Goal: Information Seeking & Learning: Learn about a topic

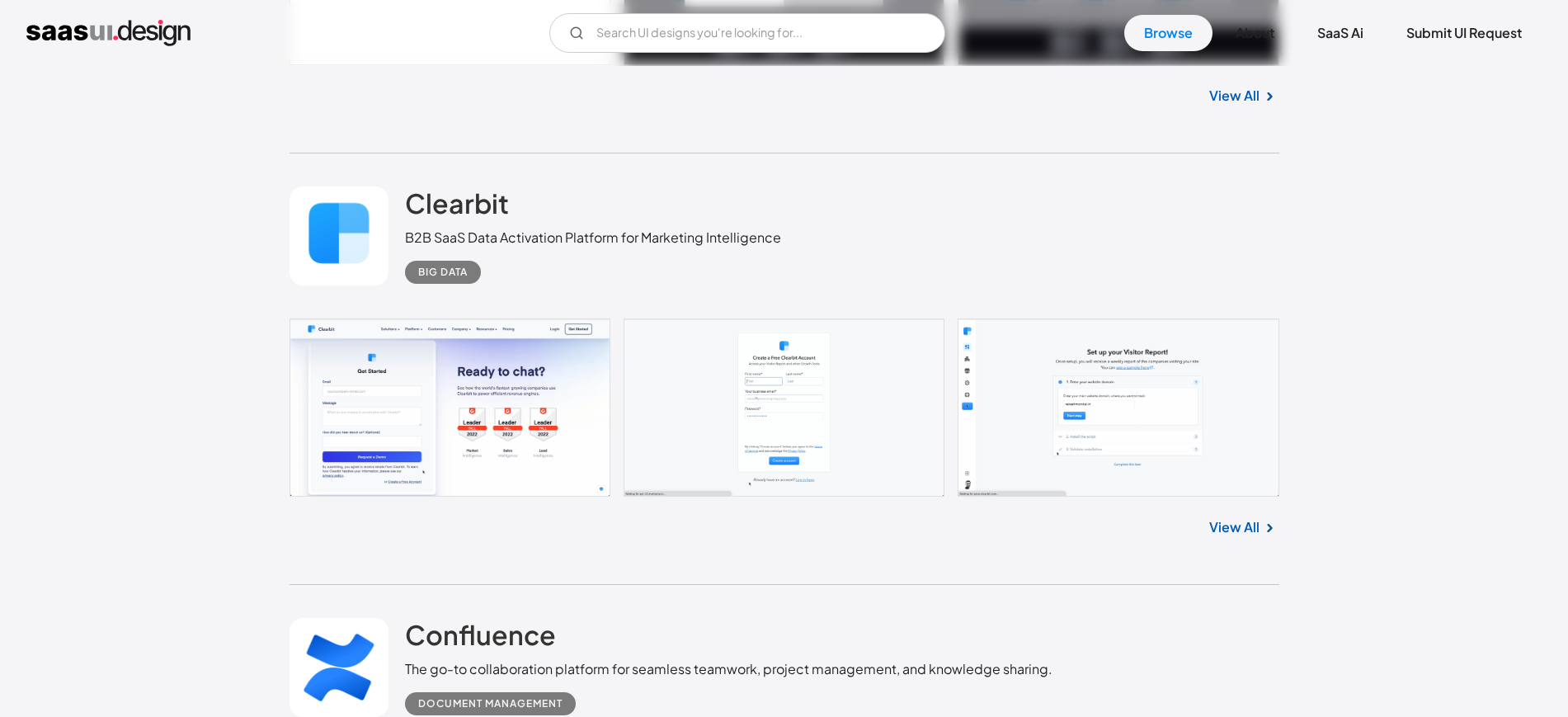
scroll to position [4331, 0]
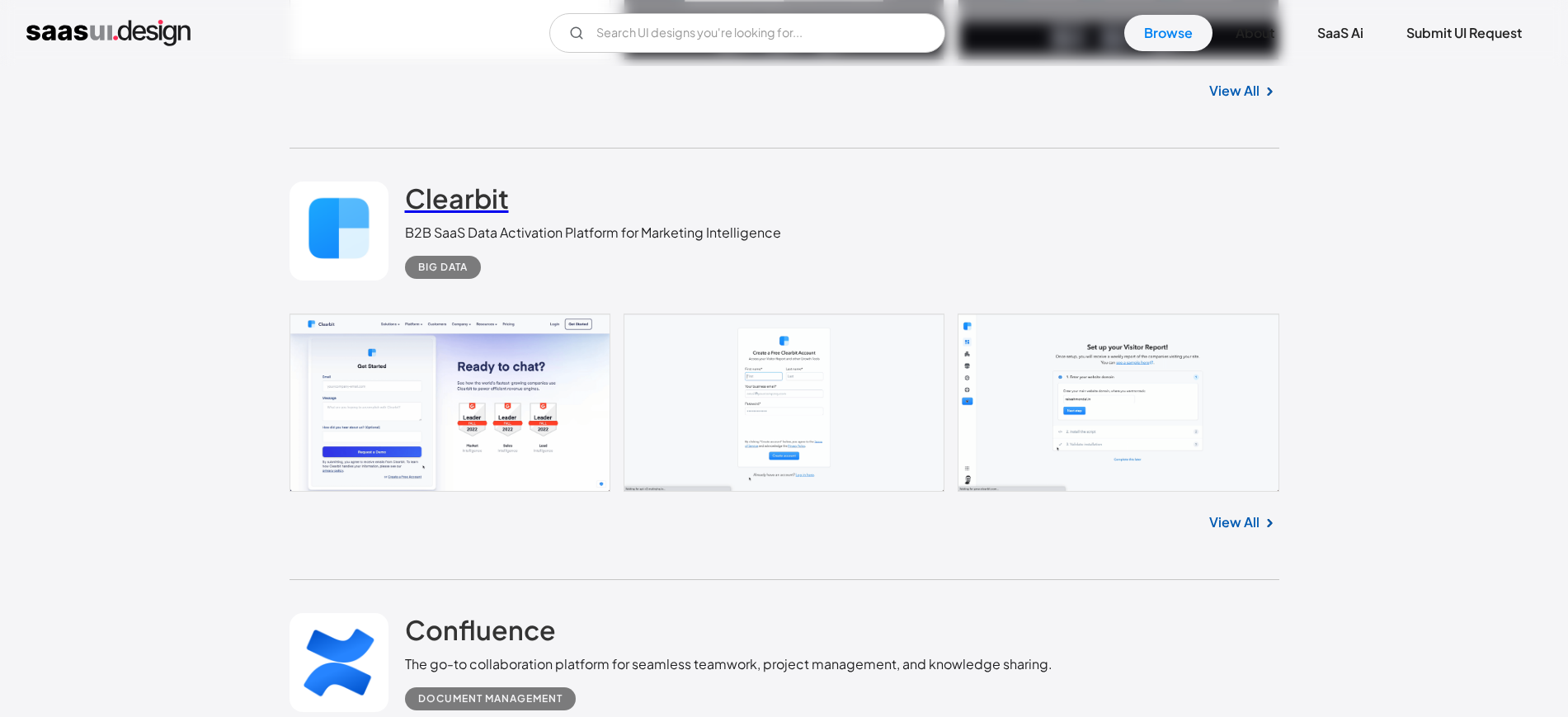
click at [473, 201] on h2 "Clearbit" at bounding box center [456, 198] width 104 height 33
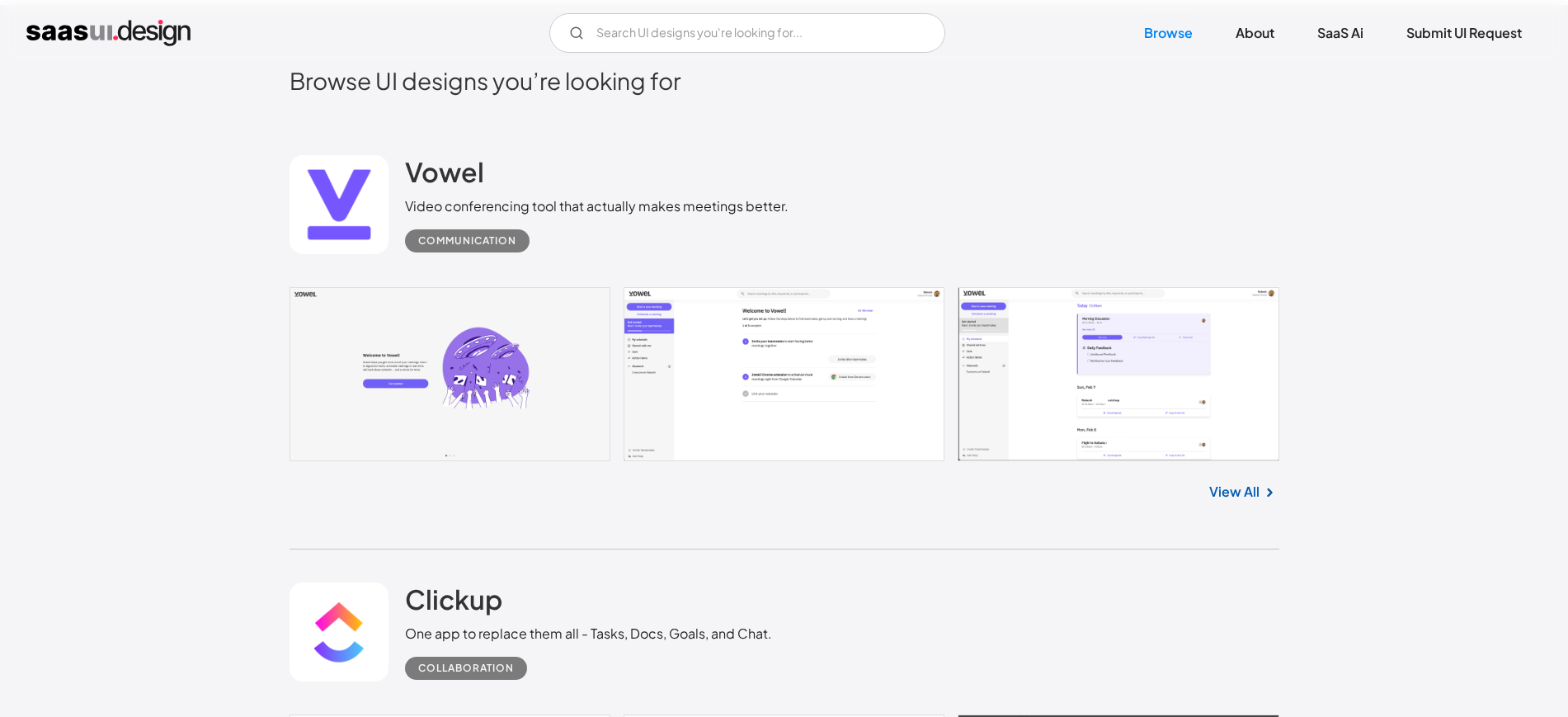
scroll to position [413, 0]
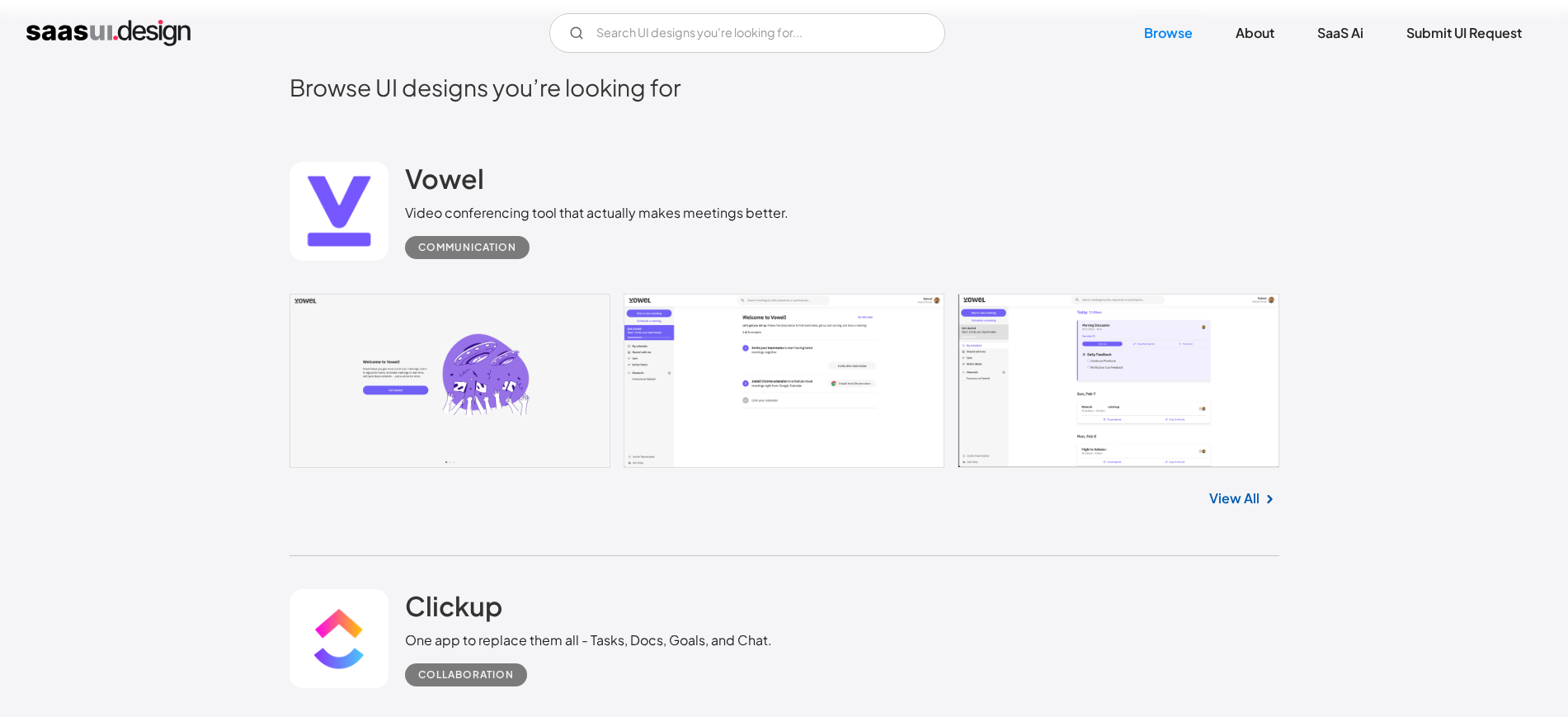
click at [1223, 493] on link "View All" at bounding box center [1234, 499] width 50 height 20
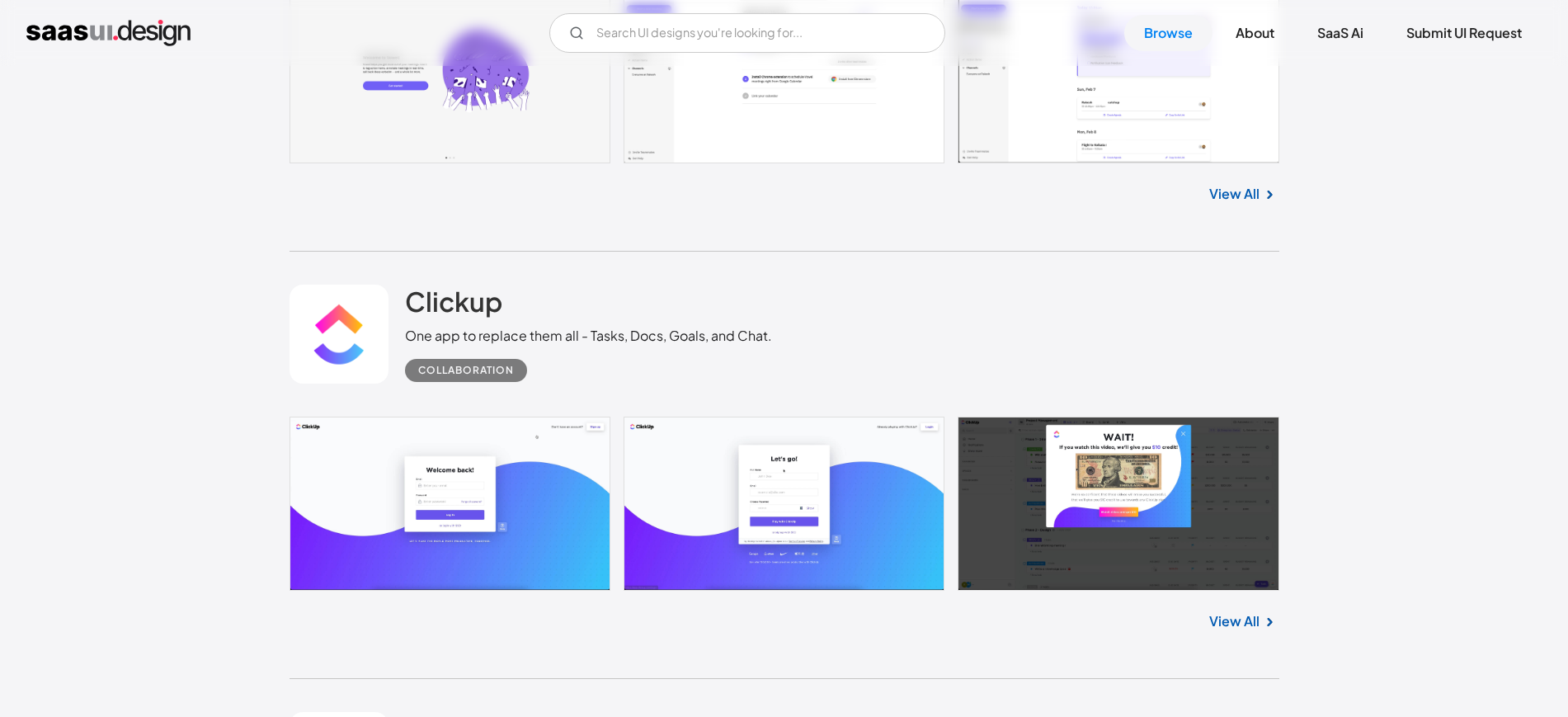
scroll to position [721, 0]
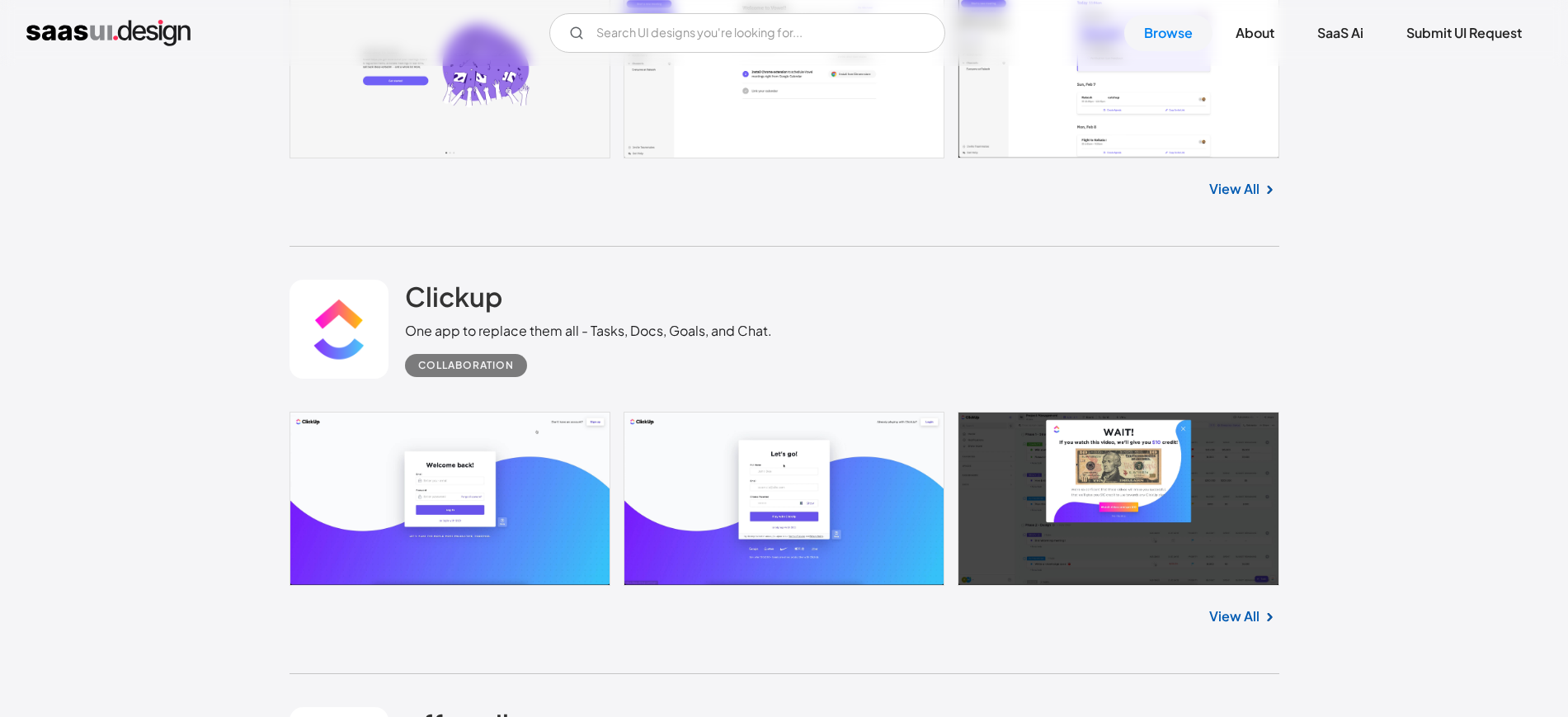
click at [1162, 510] on link at bounding box center [784, 499] width 990 height 174
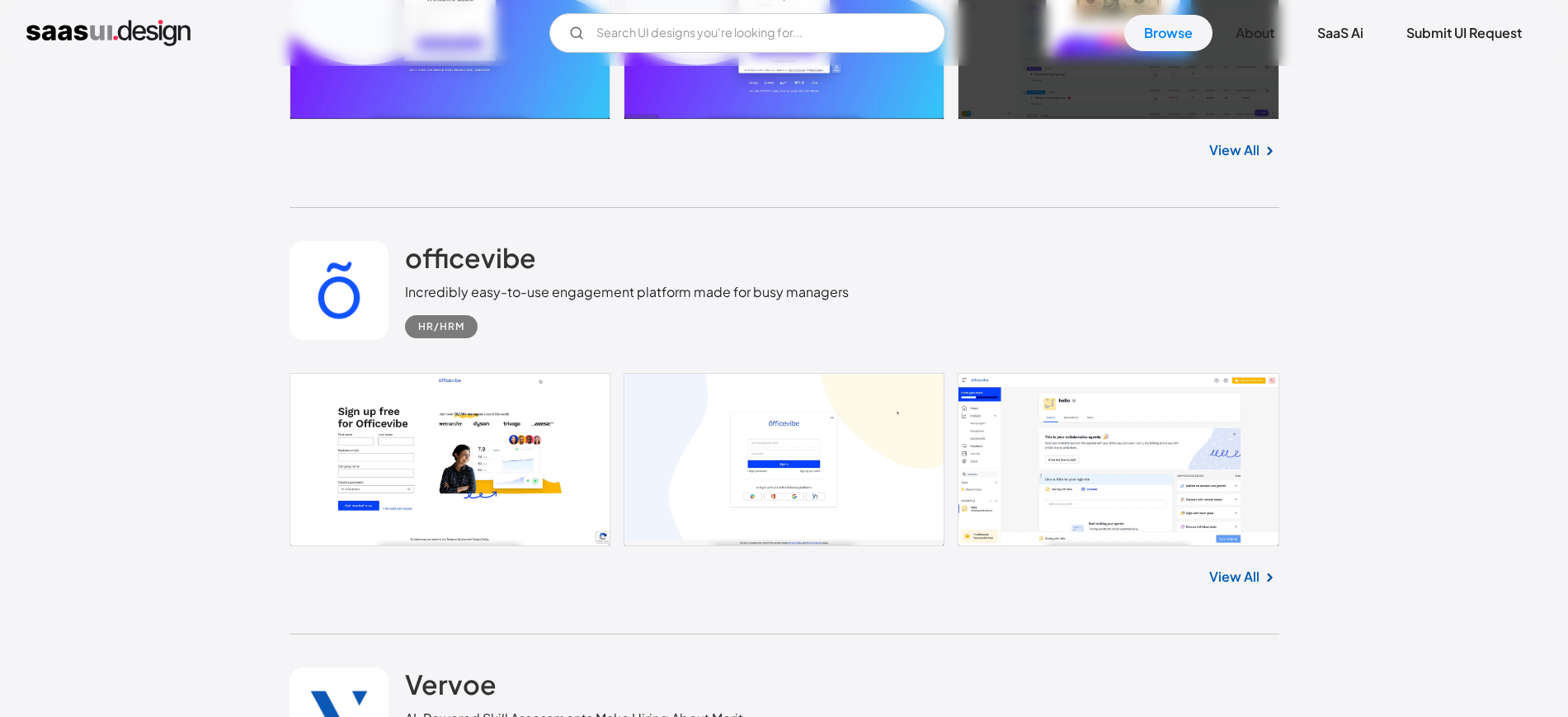
scroll to position [1237, 0]
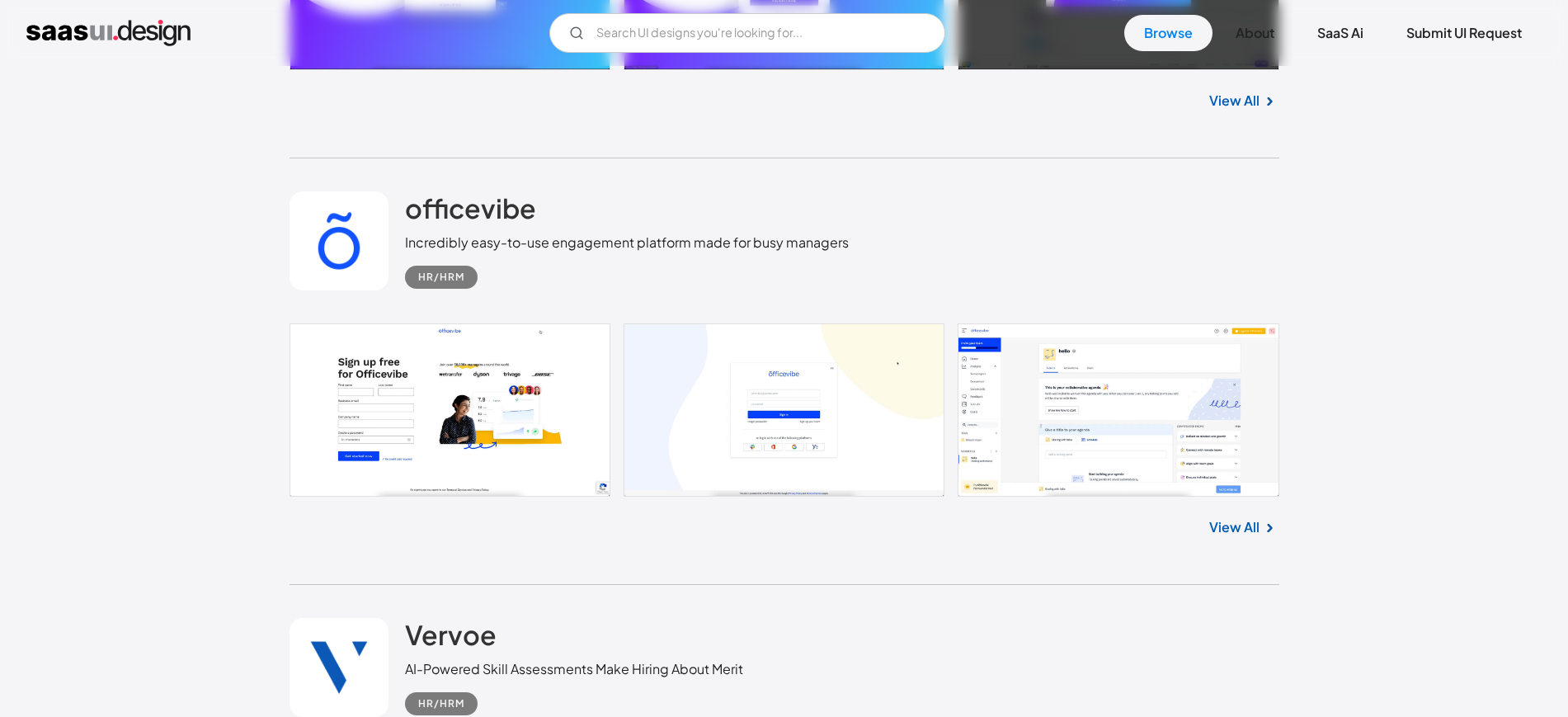
click at [1015, 442] on link at bounding box center [784, 410] width 990 height 174
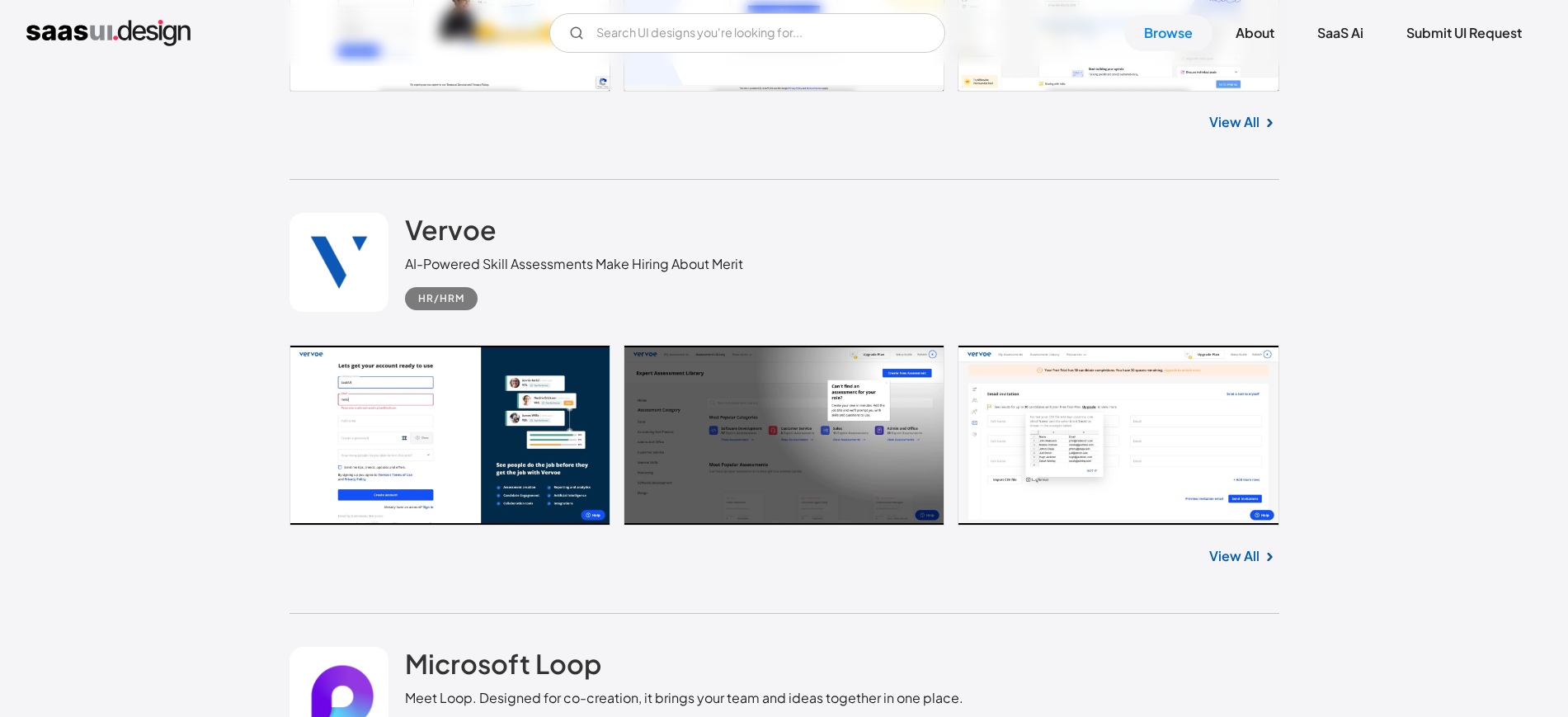
scroll to position [1650, 0]
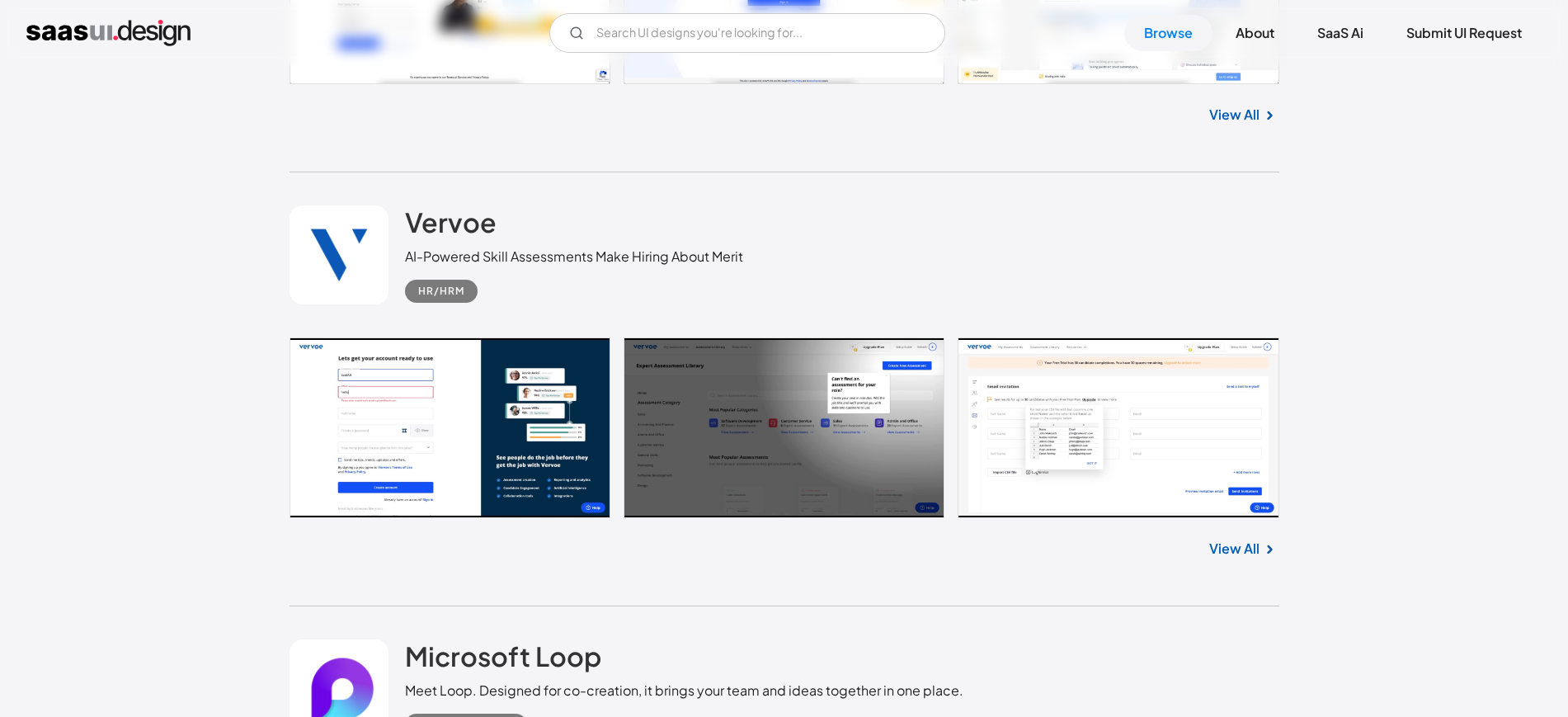
click at [976, 457] on link at bounding box center [784, 428] width 990 height 182
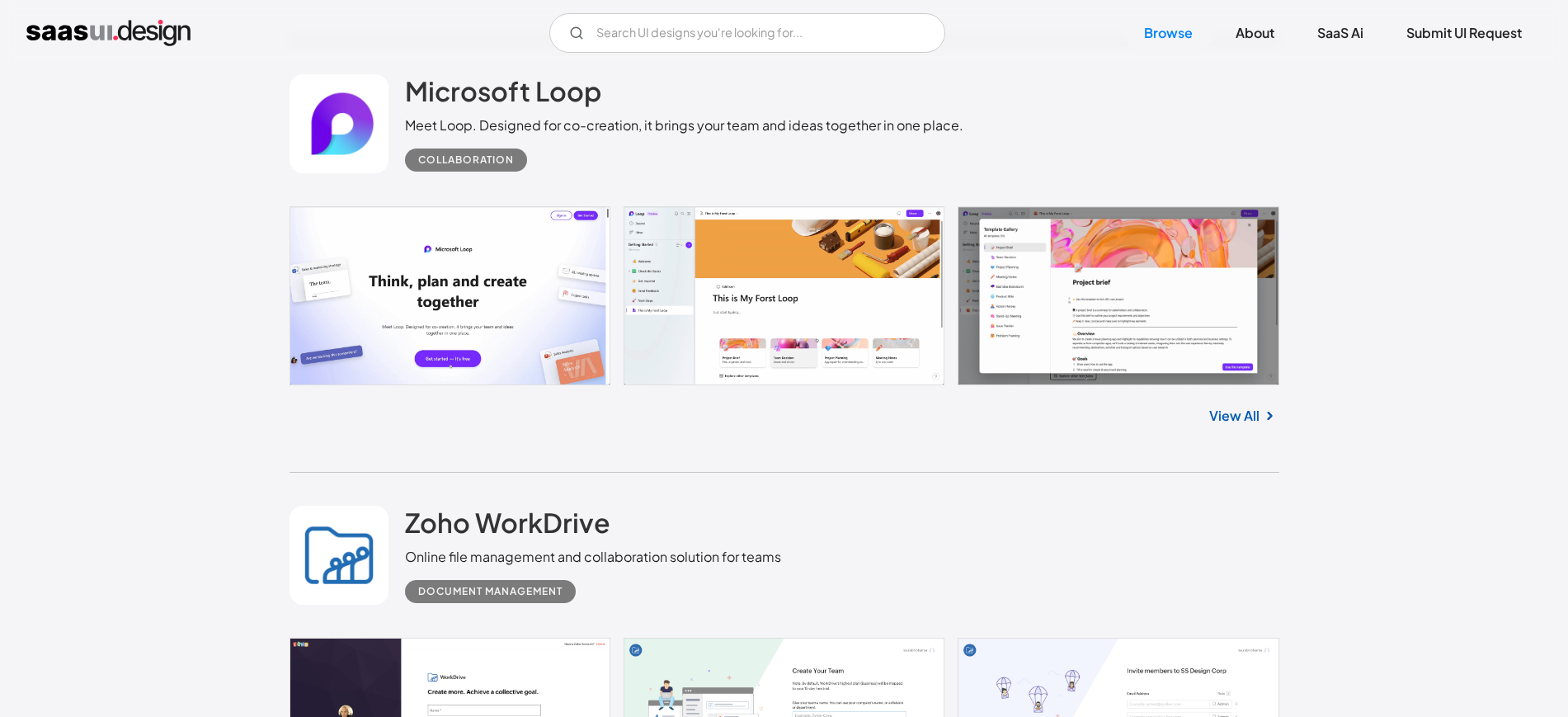
scroll to position [2268, 0]
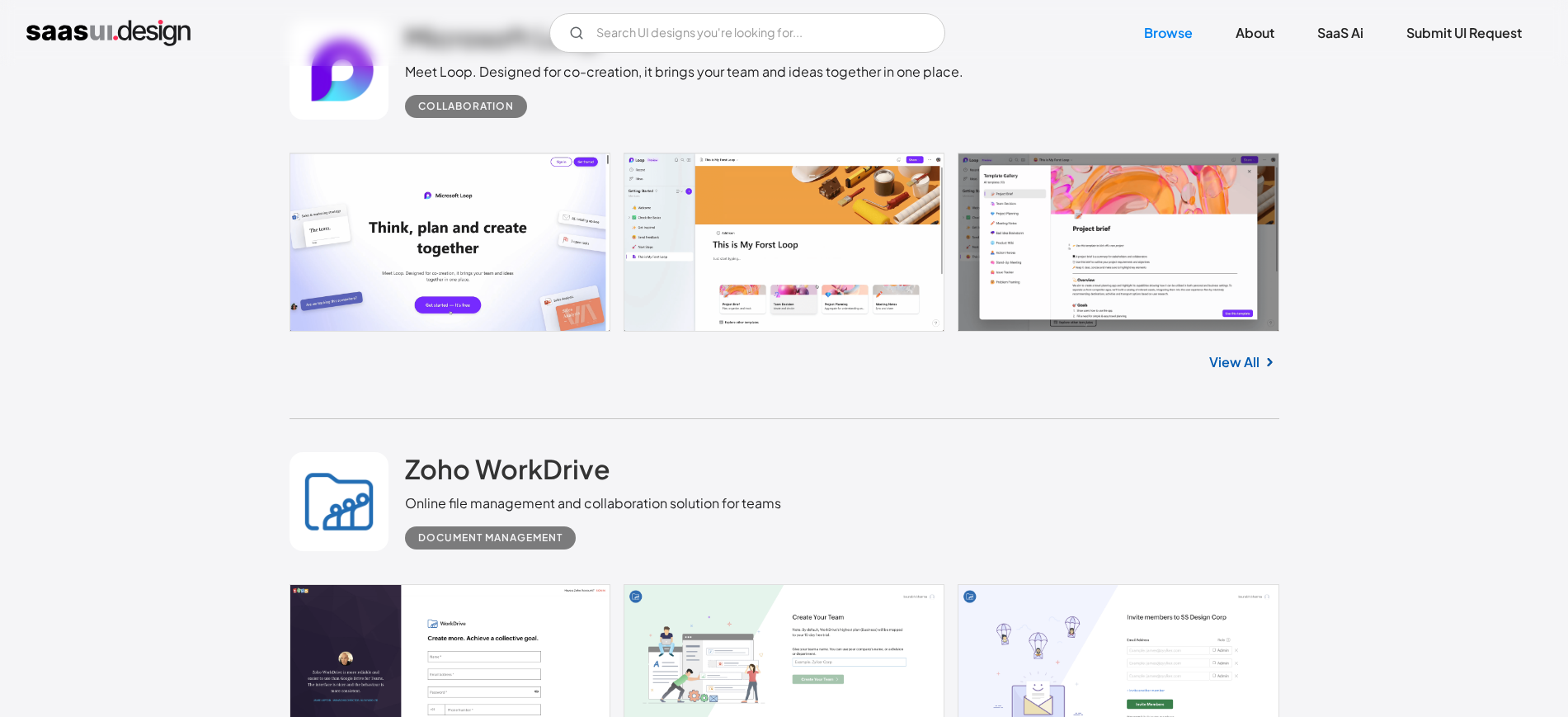
click at [1075, 288] on link at bounding box center [784, 242] width 990 height 179
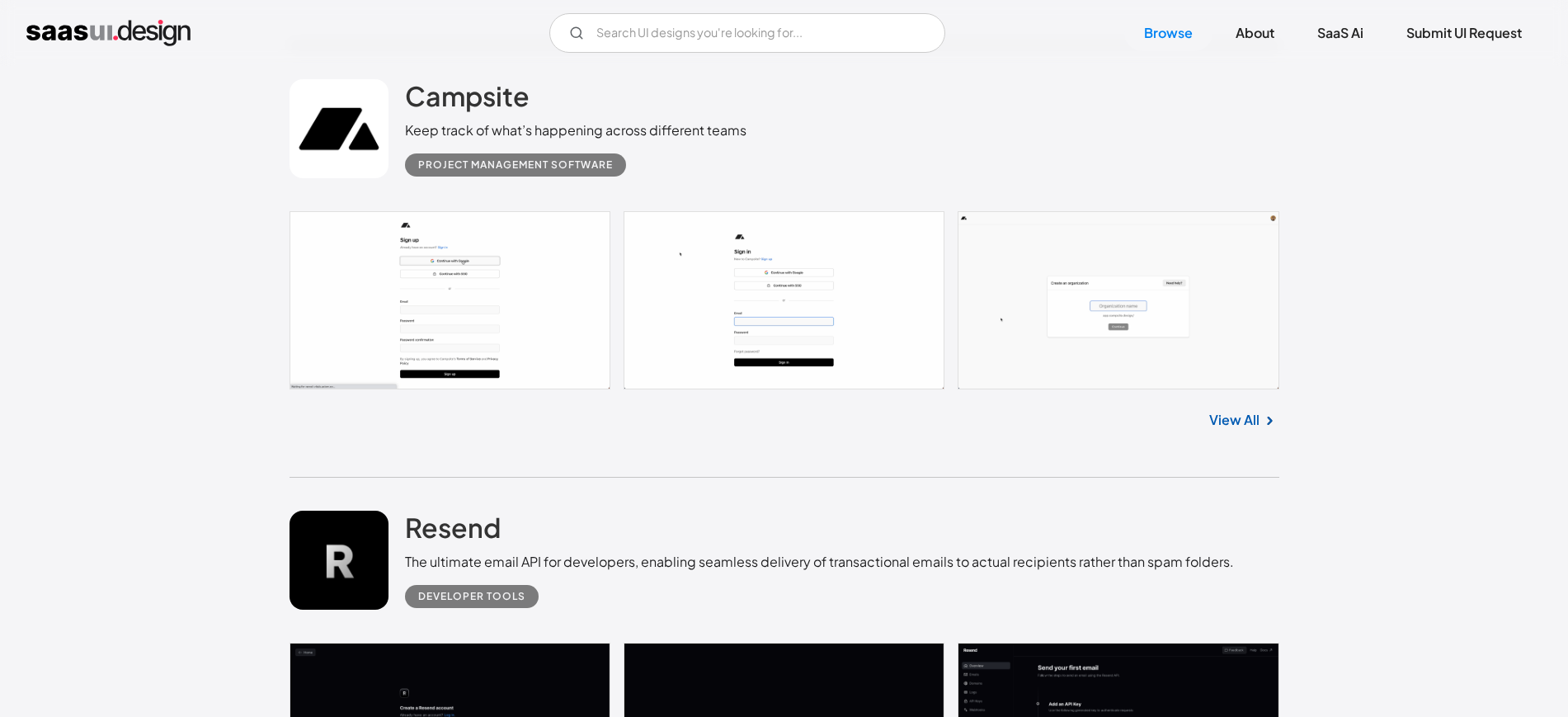
scroll to position [5774, 0]
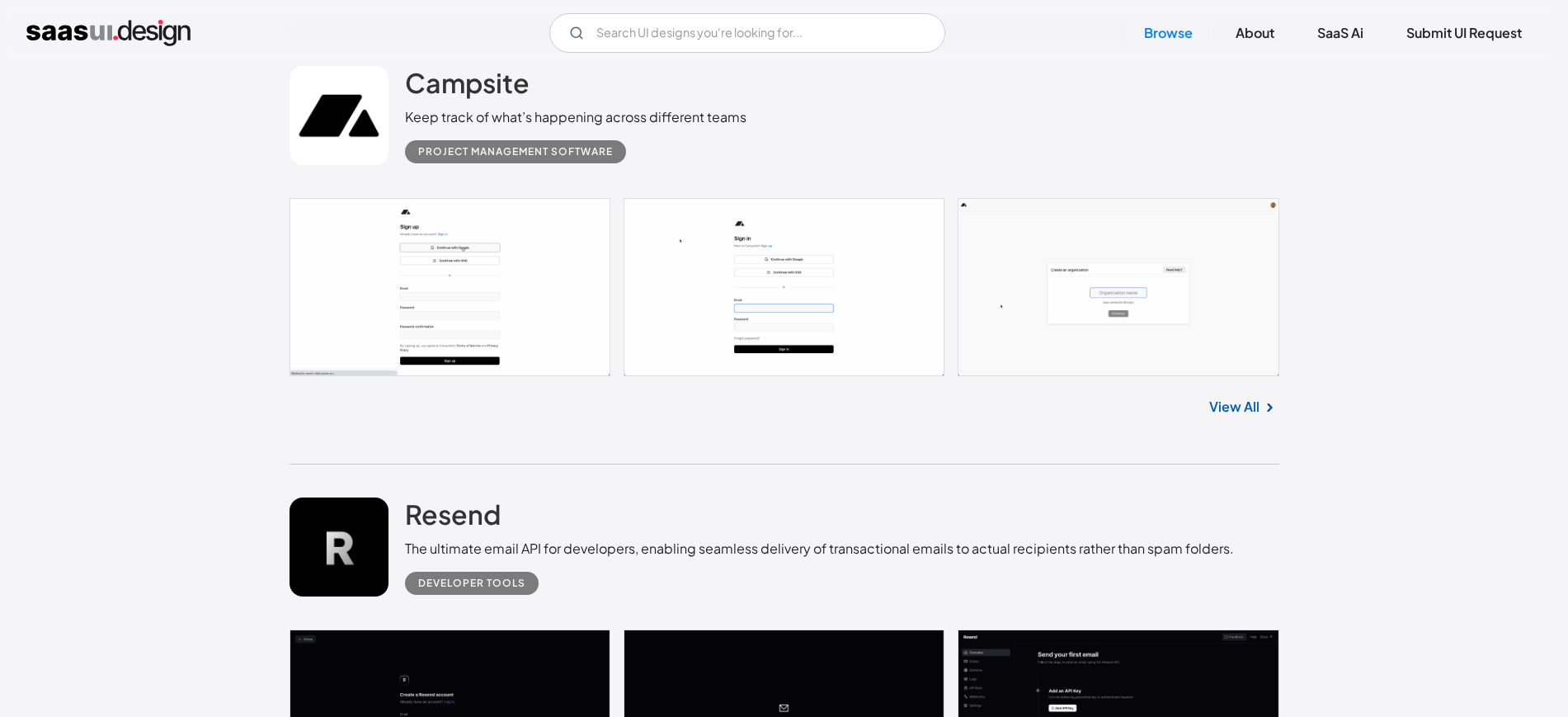
click at [1089, 316] on link at bounding box center [784, 286] width 990 height 178
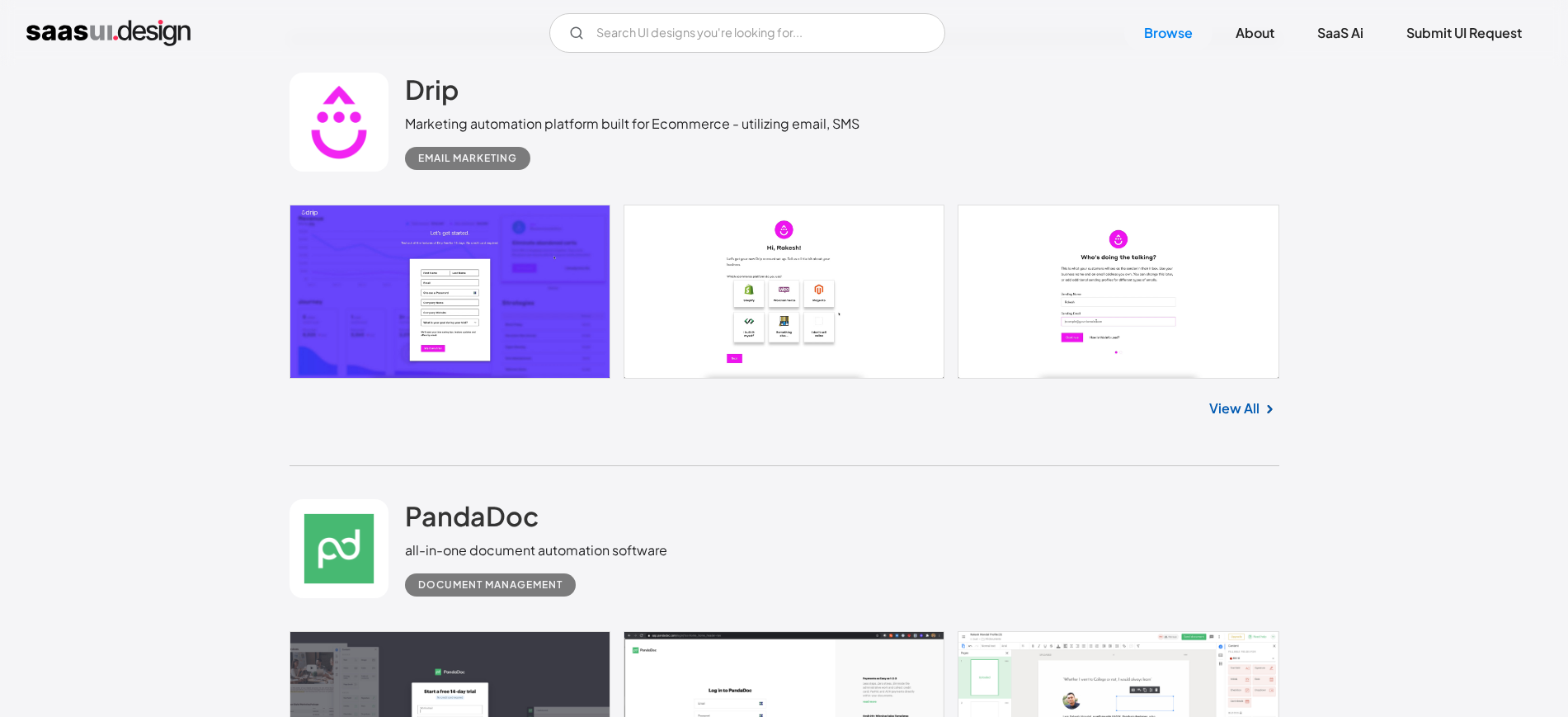
scroll to position [7115, 0]
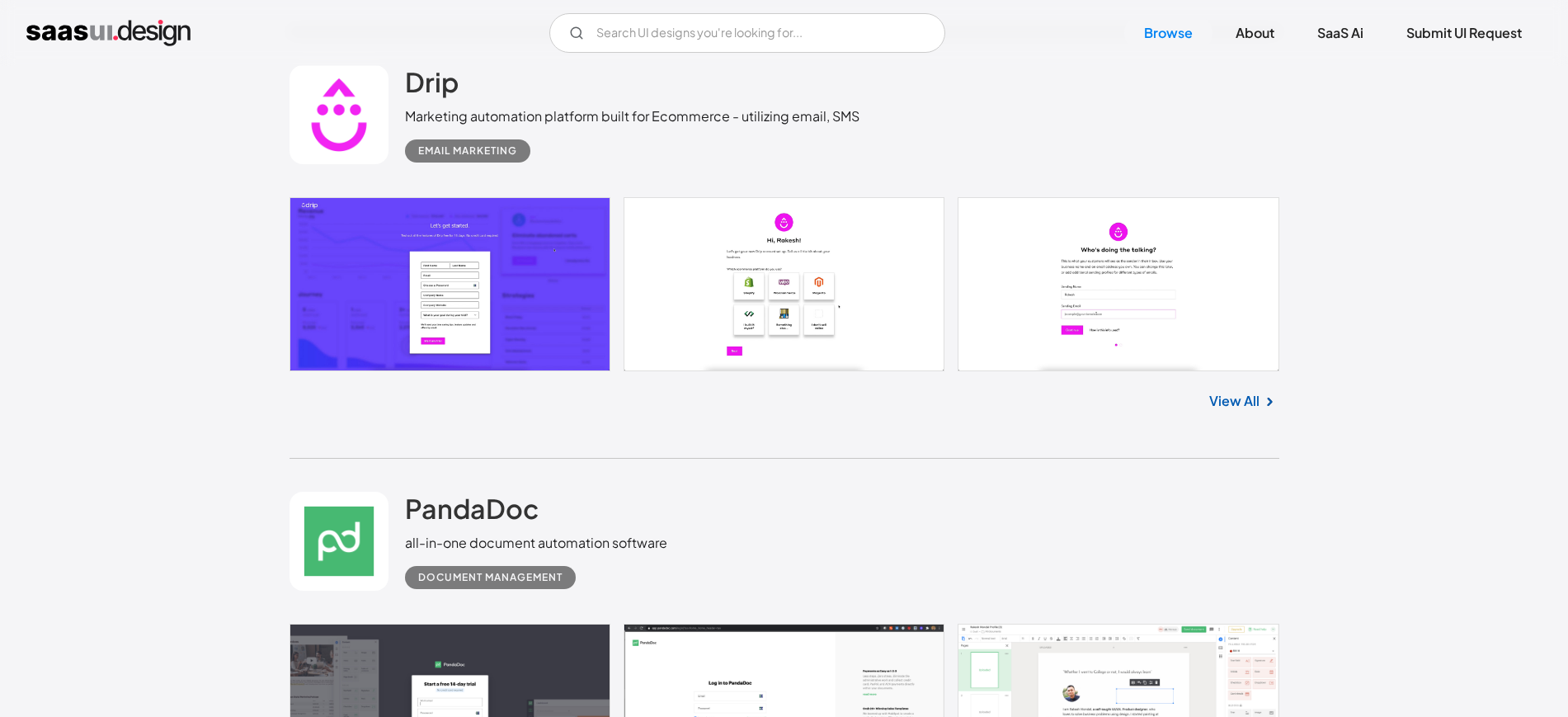
click at [1246, 396] on link "View All" at bounding box center [1234, 401] width 50 height 20
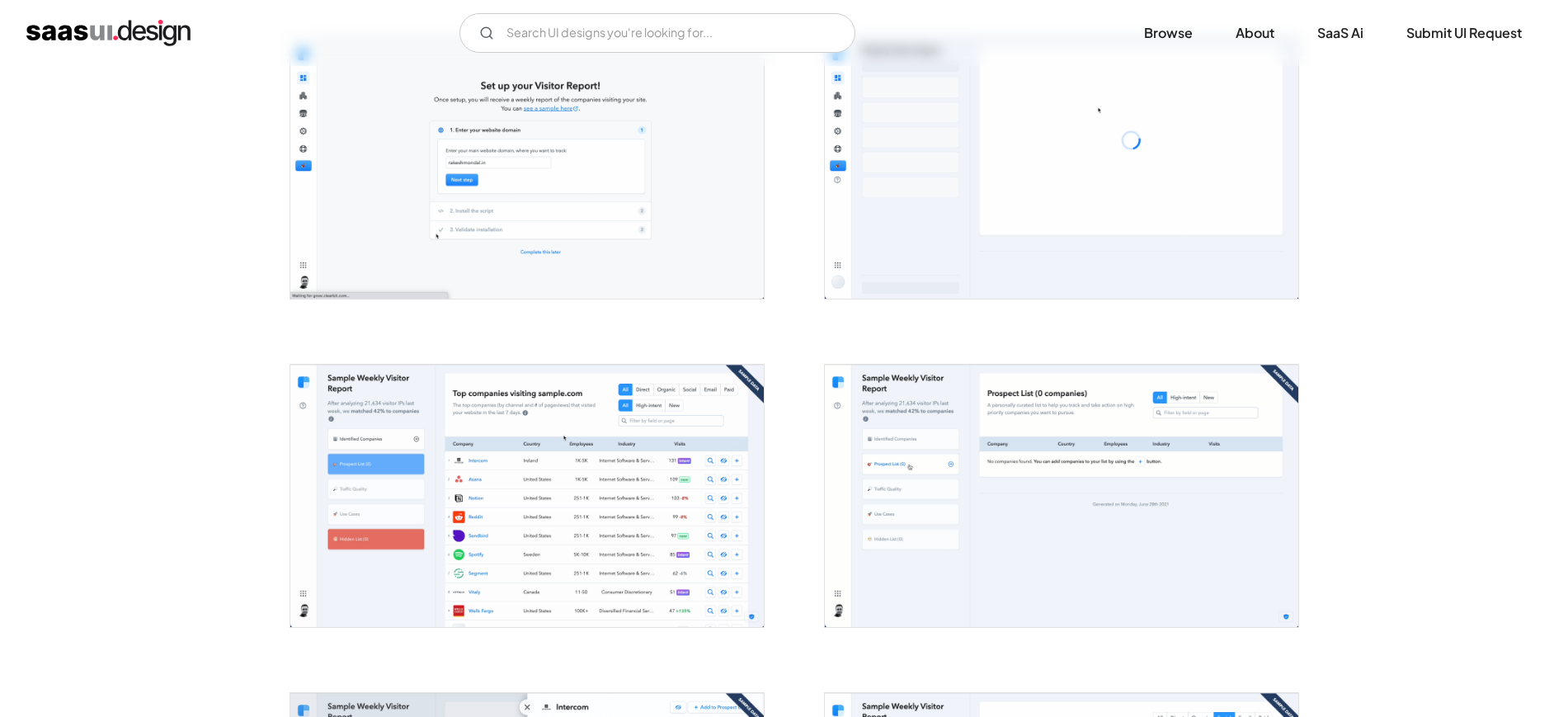
scroll to position [721, 0]
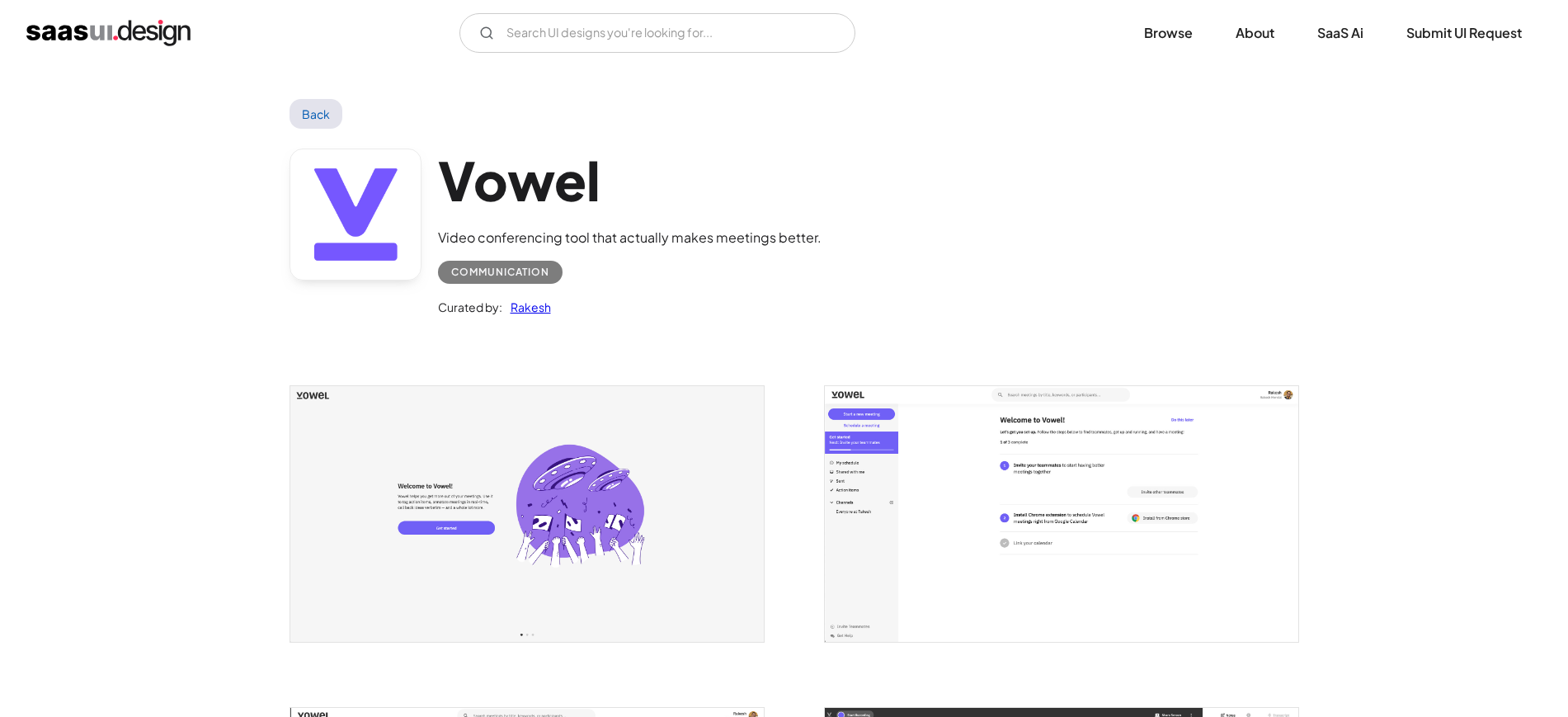
scroll to position [413, 0]
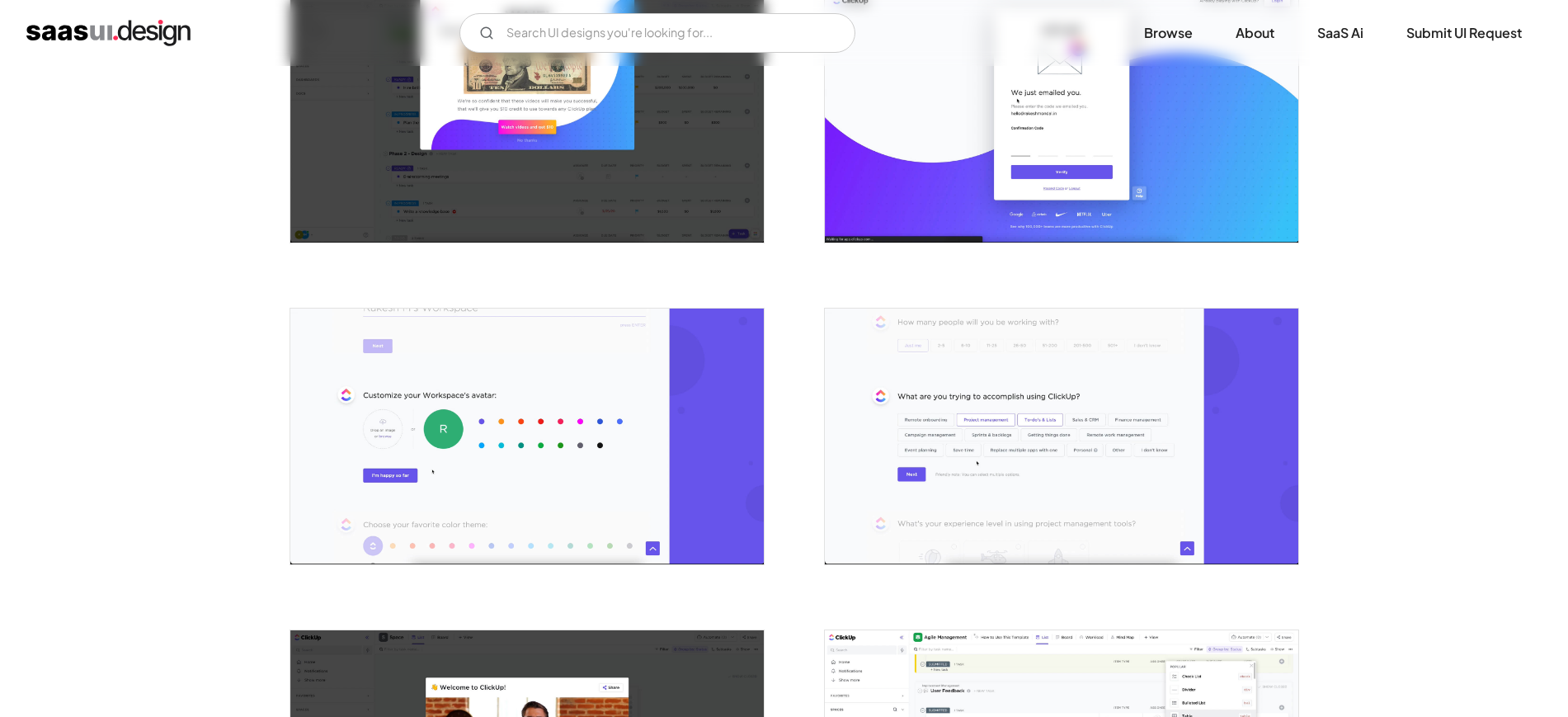
scroll to position [1237, 0]
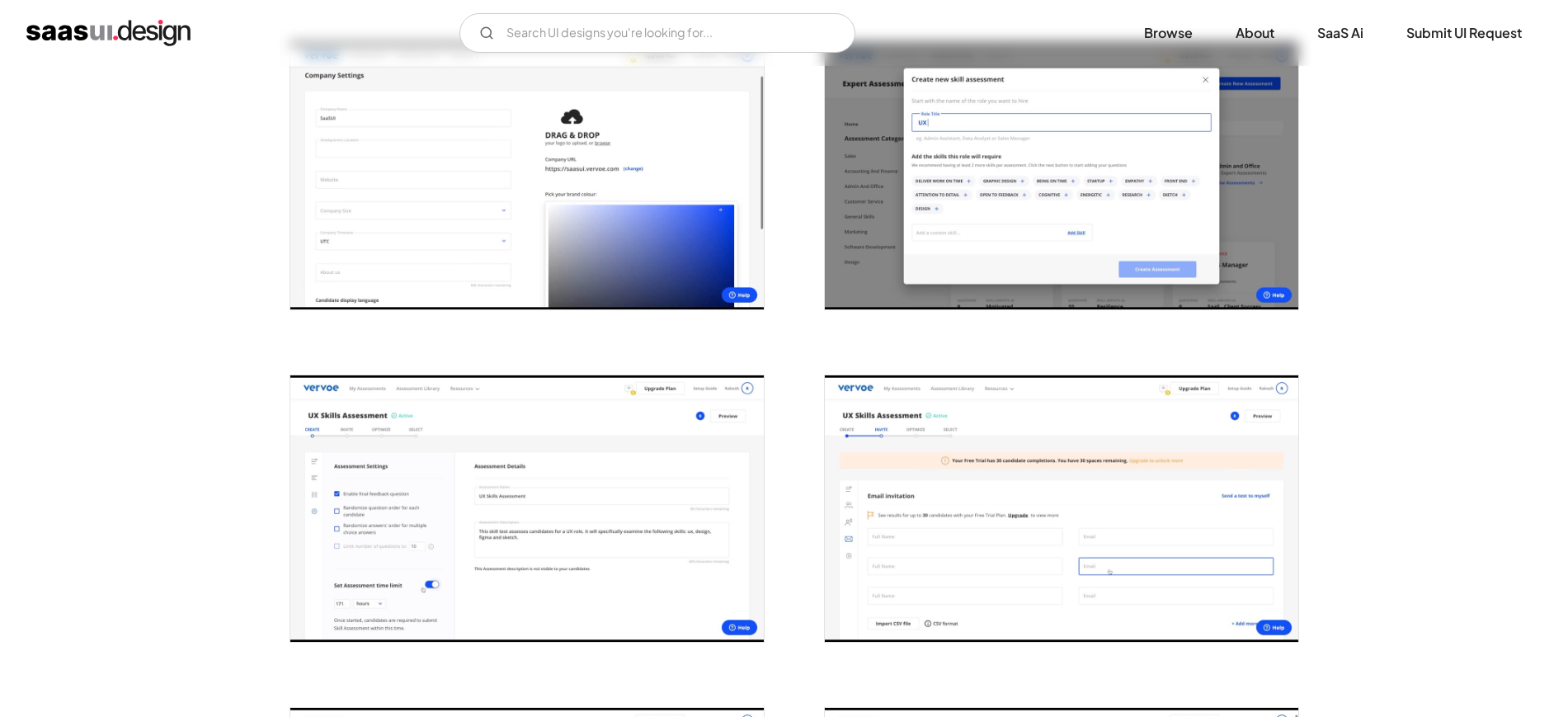
scroll to position [1857, 0]
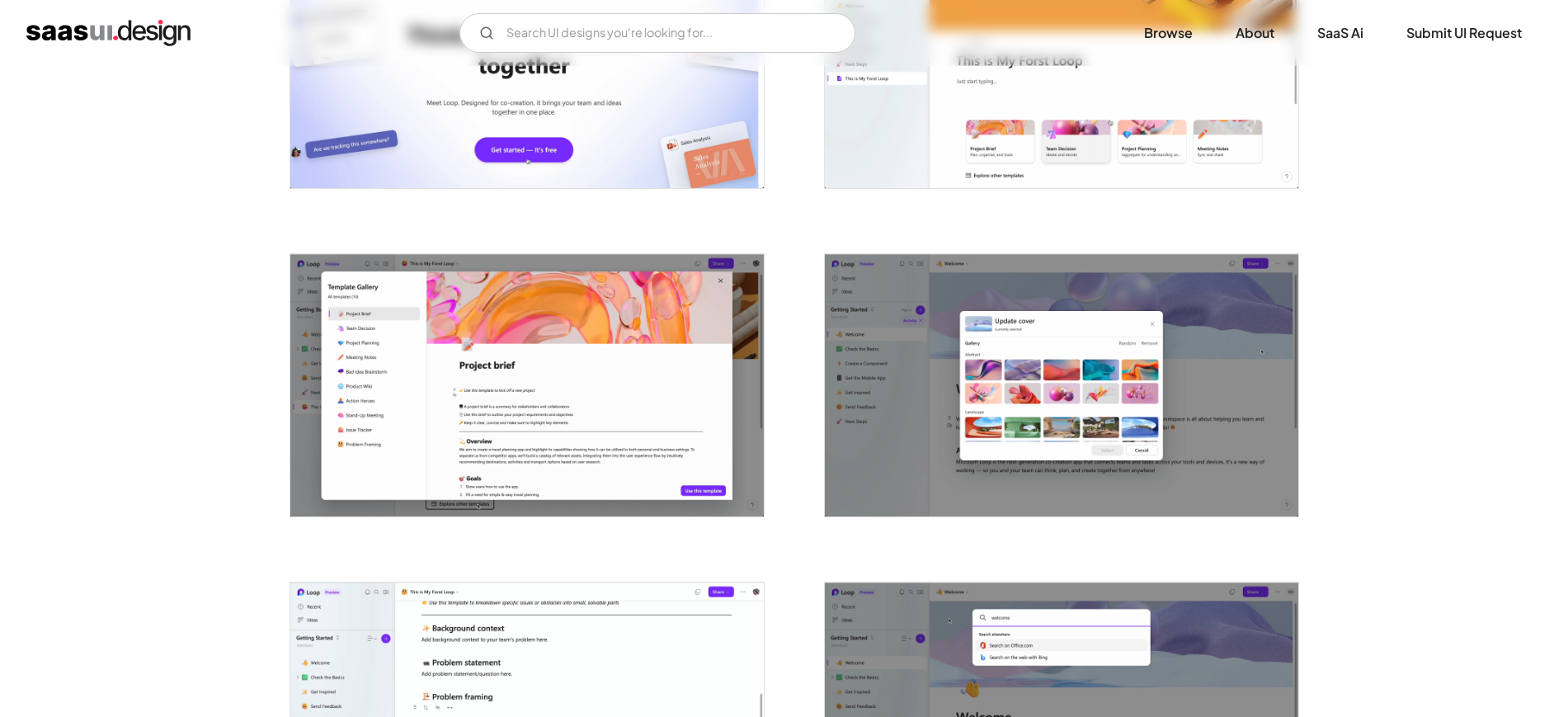
scroll to position [516, 0]
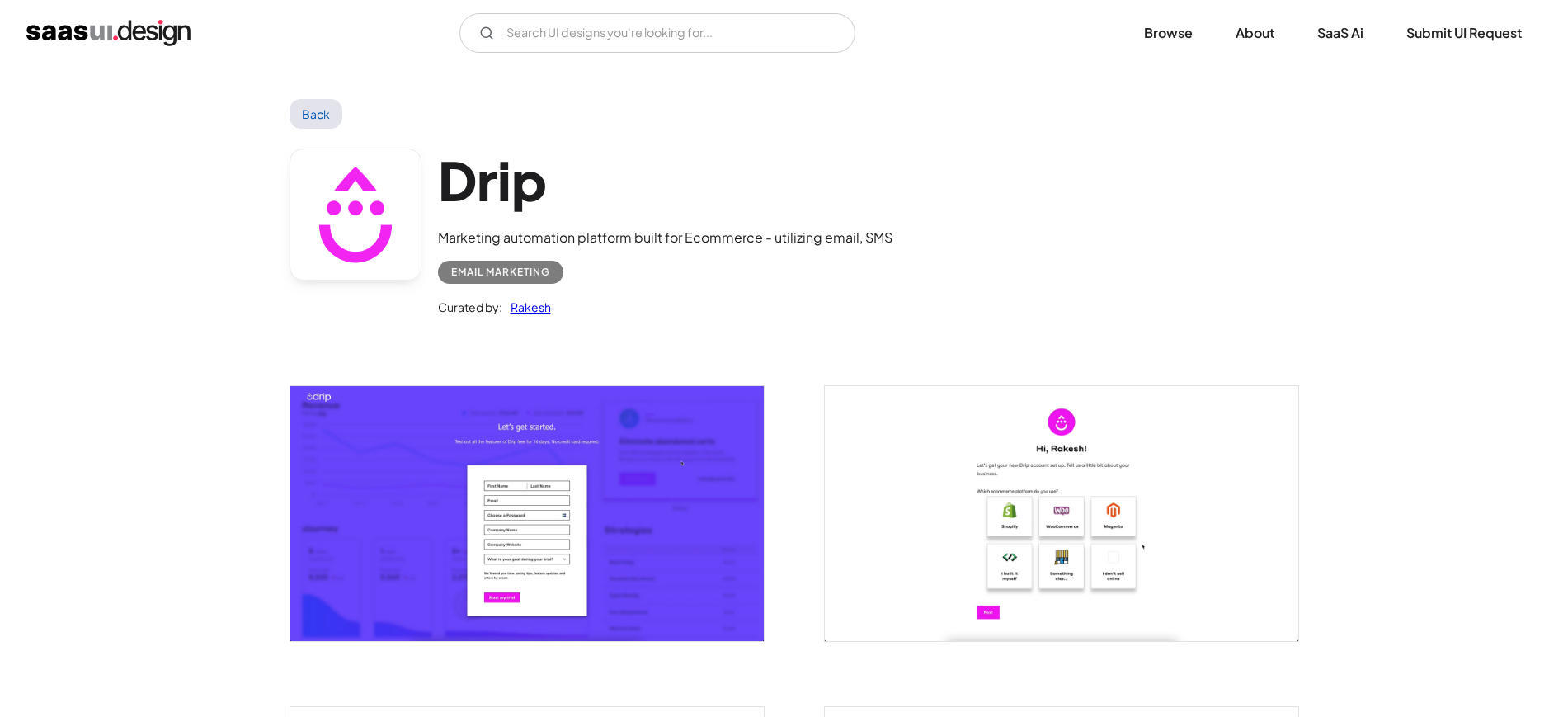
click at [903, 290] on div "Drip Marketing automation platform built for Ecommerce - utilizing email, SMS E…" at bounding box center [784, 236] width 990 height 216
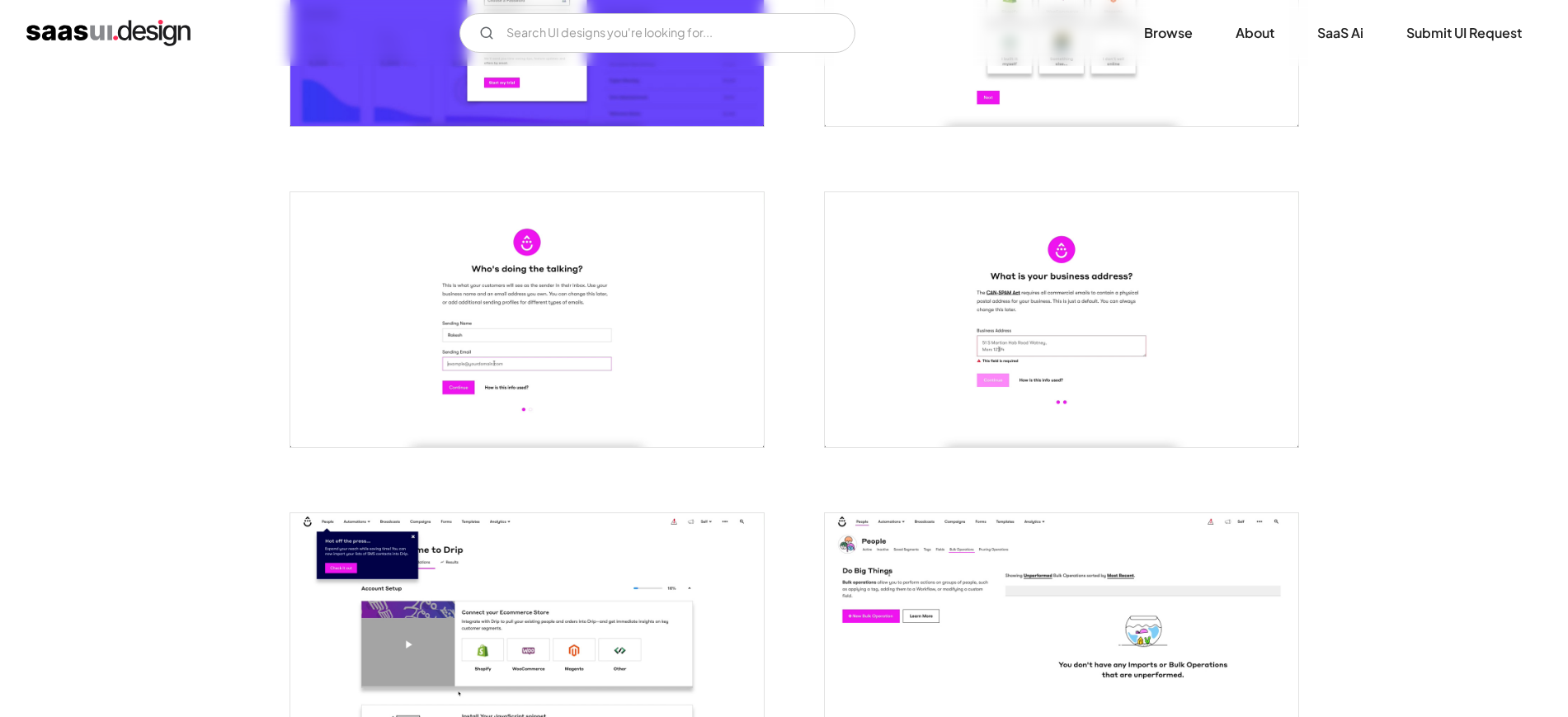
scroll to position [516, 0]
